Goal: Transaction & Acquisition: Purchase product/service

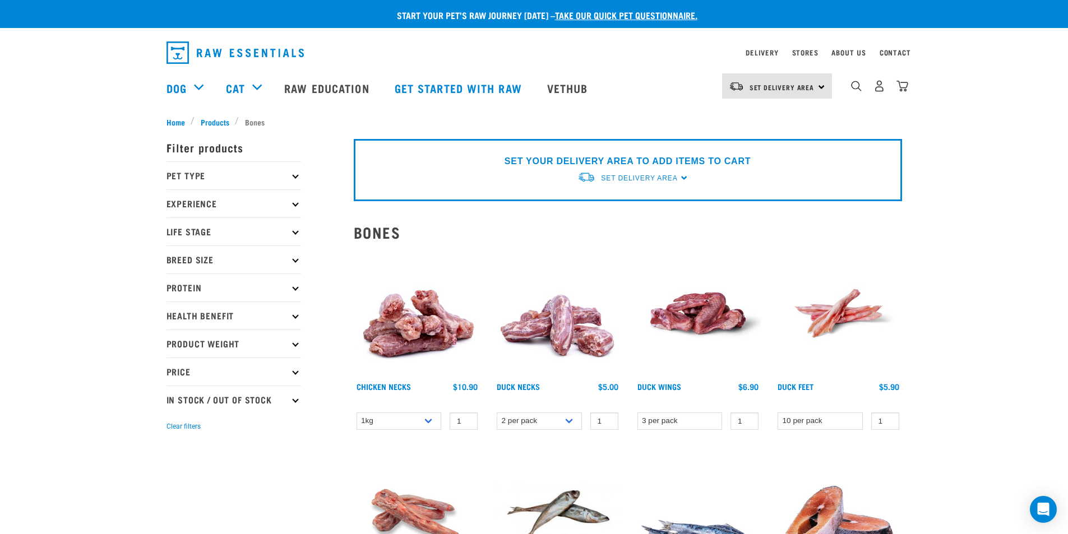
click at [296, 175] on icon at bounding box center [295, 176] width 6 height 6
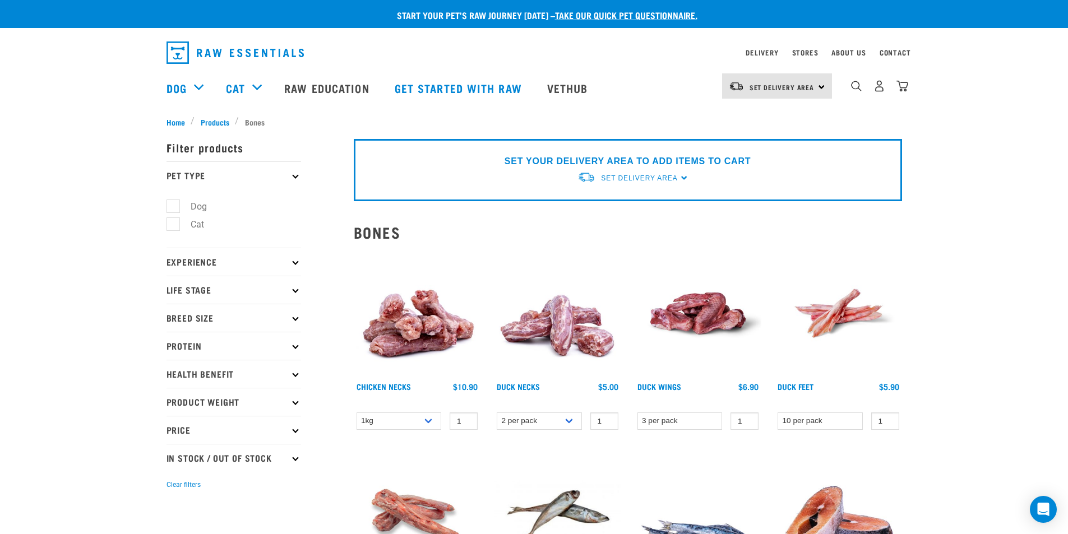
click at [173, 208] on label "Dog" at bounding box center [192, 206] width 39 height 14
click at [170, 208] on input "Dog" at bounding box center [169, 204] width 7 height 7
checkbox input "true"
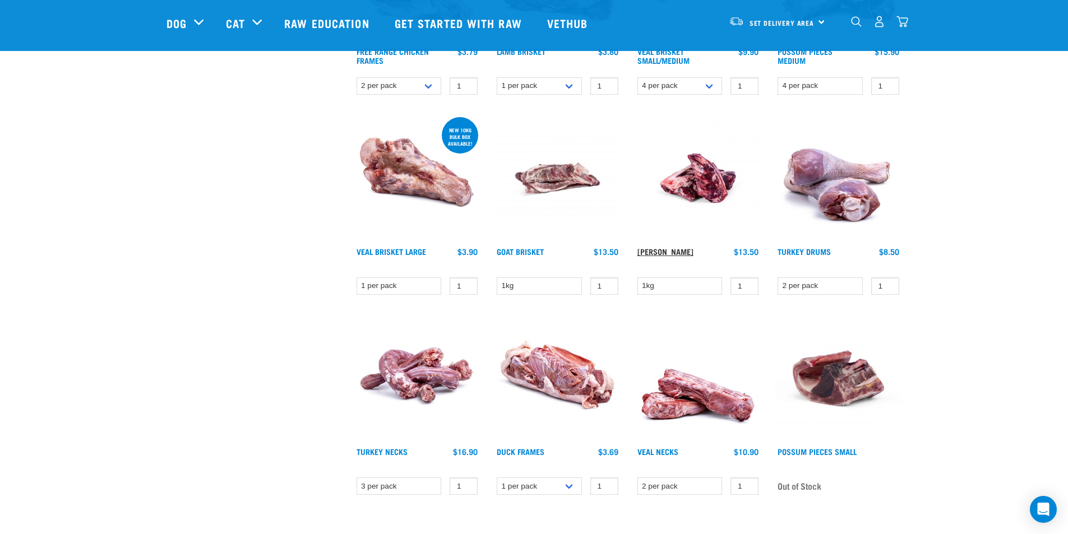
scroll to position [672, 0]
